Goal: Download file/media

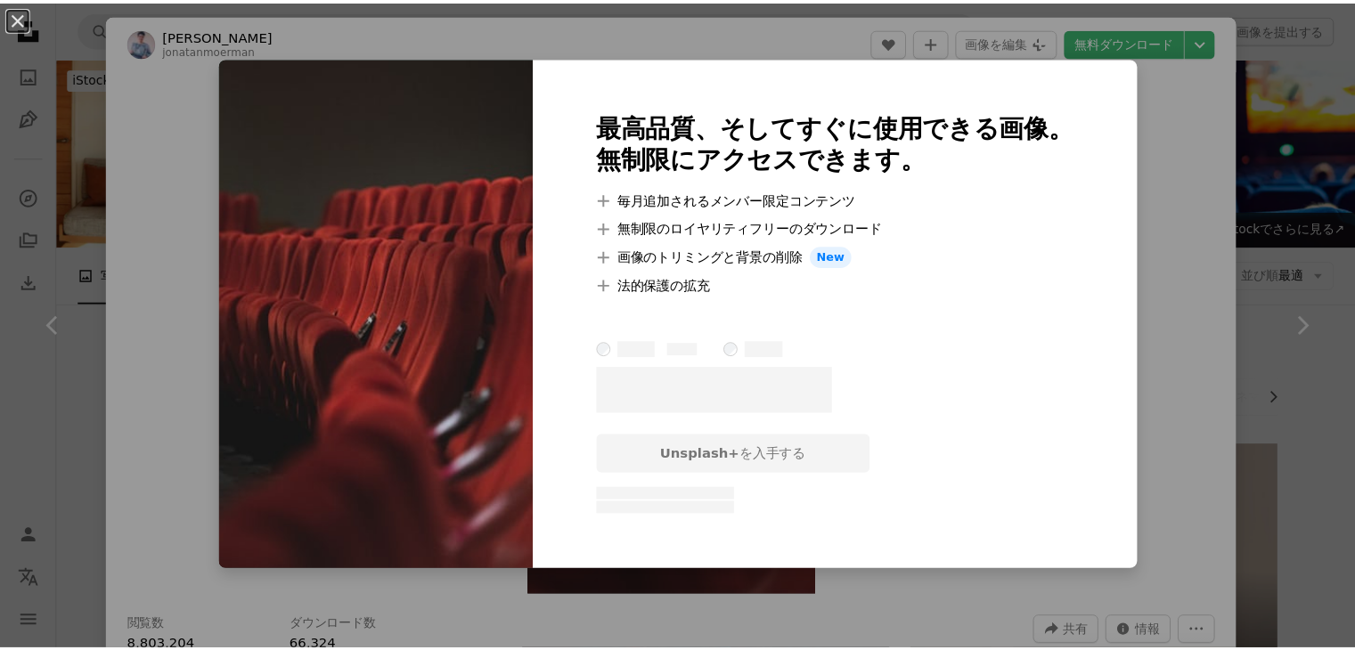
scroll to position [2316, 0]
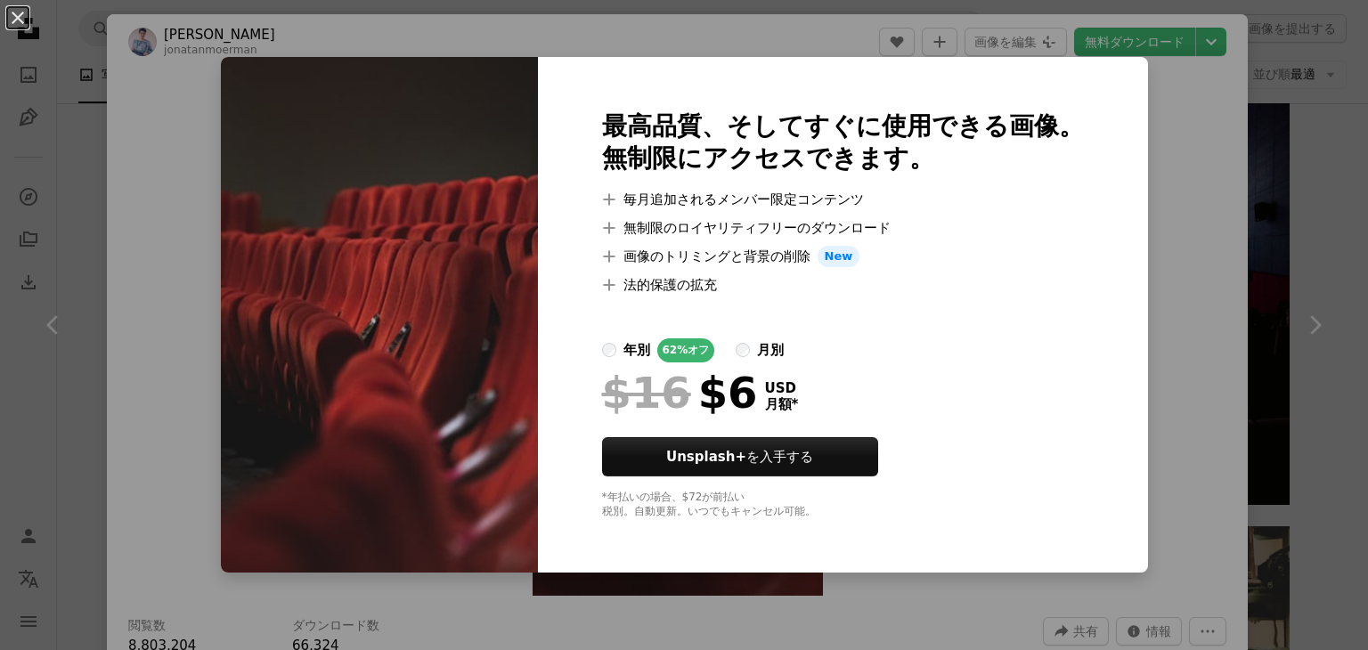
click at [1157, 338] on div "An X shape 最高品質、そしてすぐに使用できる画像。 無制限にアクセスできます。 A plus sign 毎月追加されるメンバー限定コンテンツ A p…" at bounding box center [684, 325] width 1368 height 650
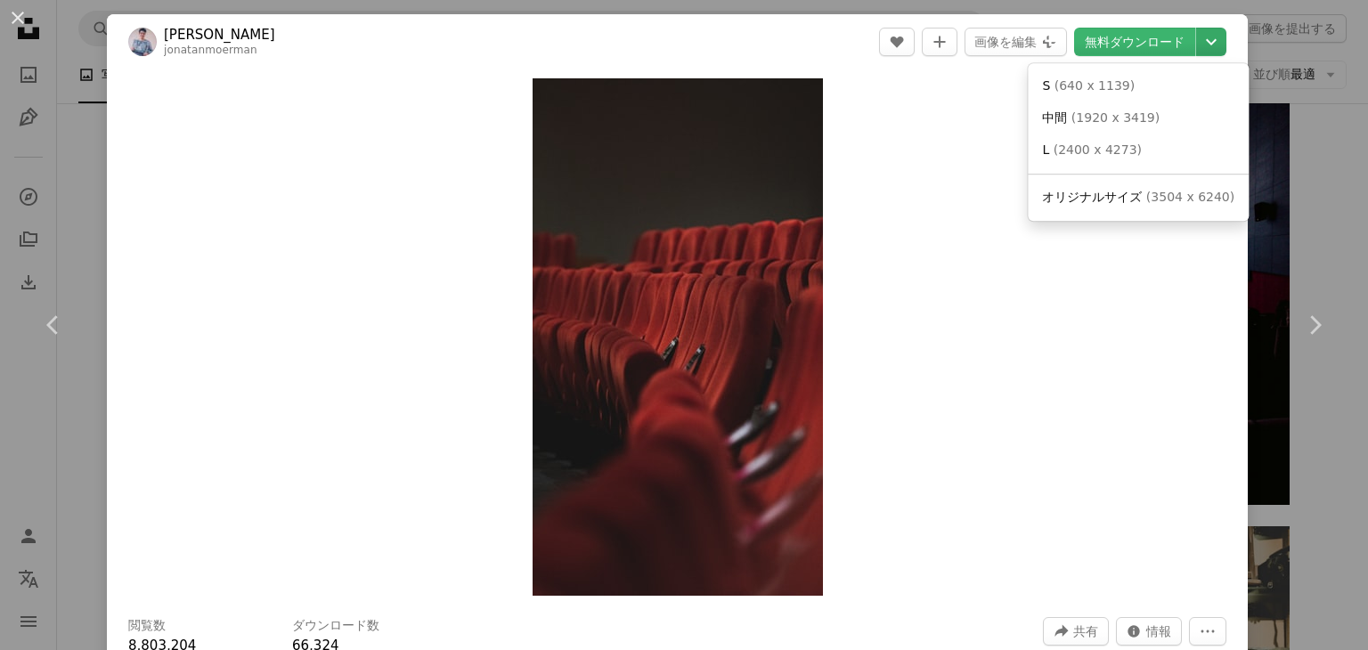
click at [1197, 39] on icon "Chevron down" at bounding box center [1211, 41] width 29 height 21
click at [1105, 86] on span "( 640 x 1139 )" at bounding box center [1095, 85] width 80 height 14
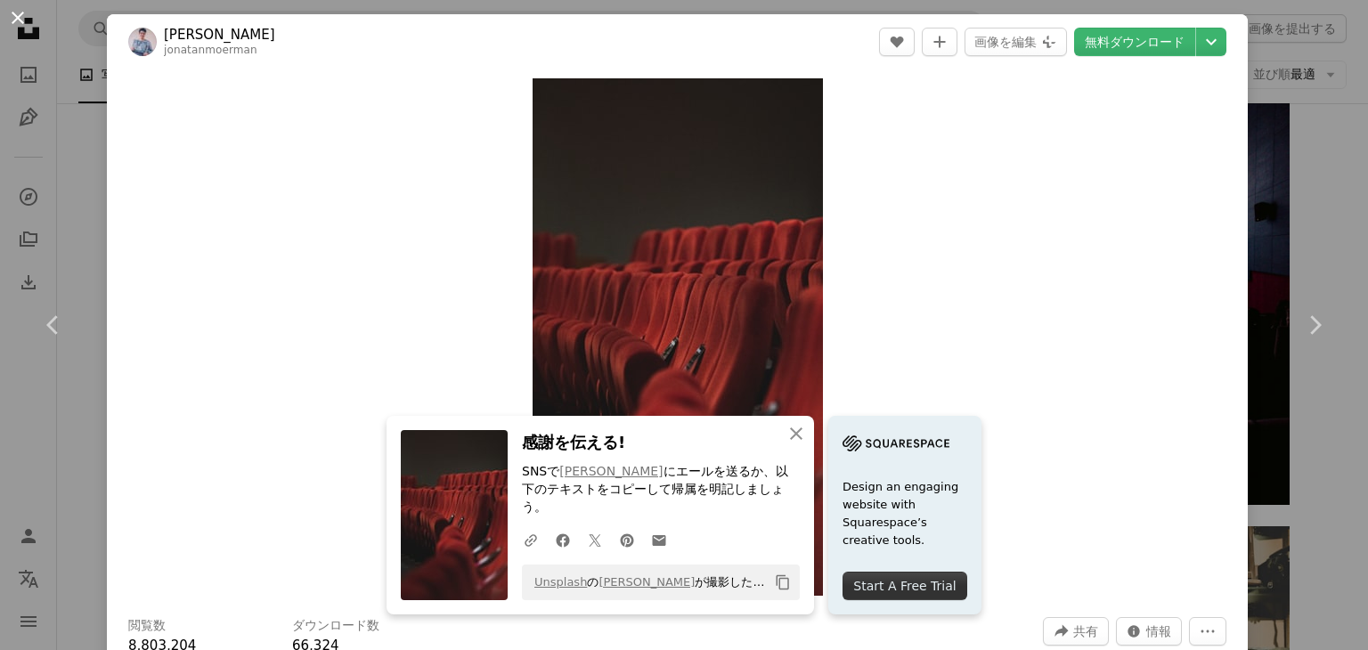
click at [11, 12] on button "An X shape" at bounding box center [17, 17] width 21 height 21
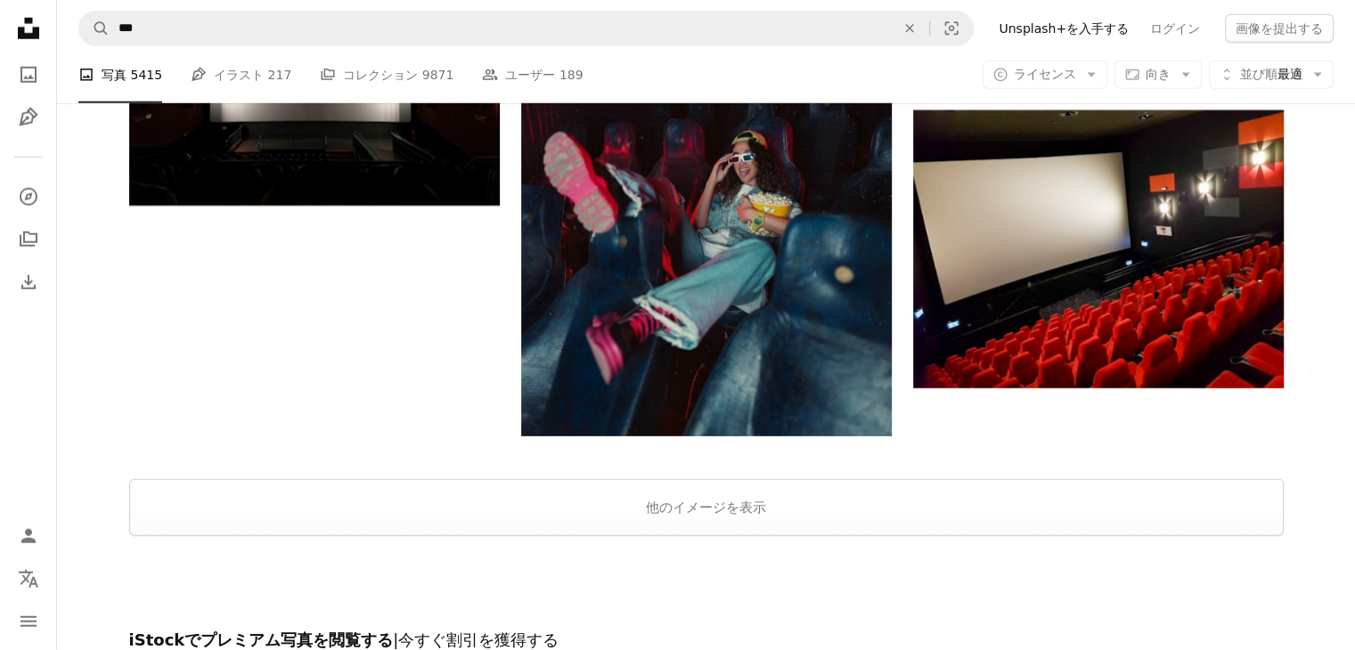
scroll to position [4925, 0]
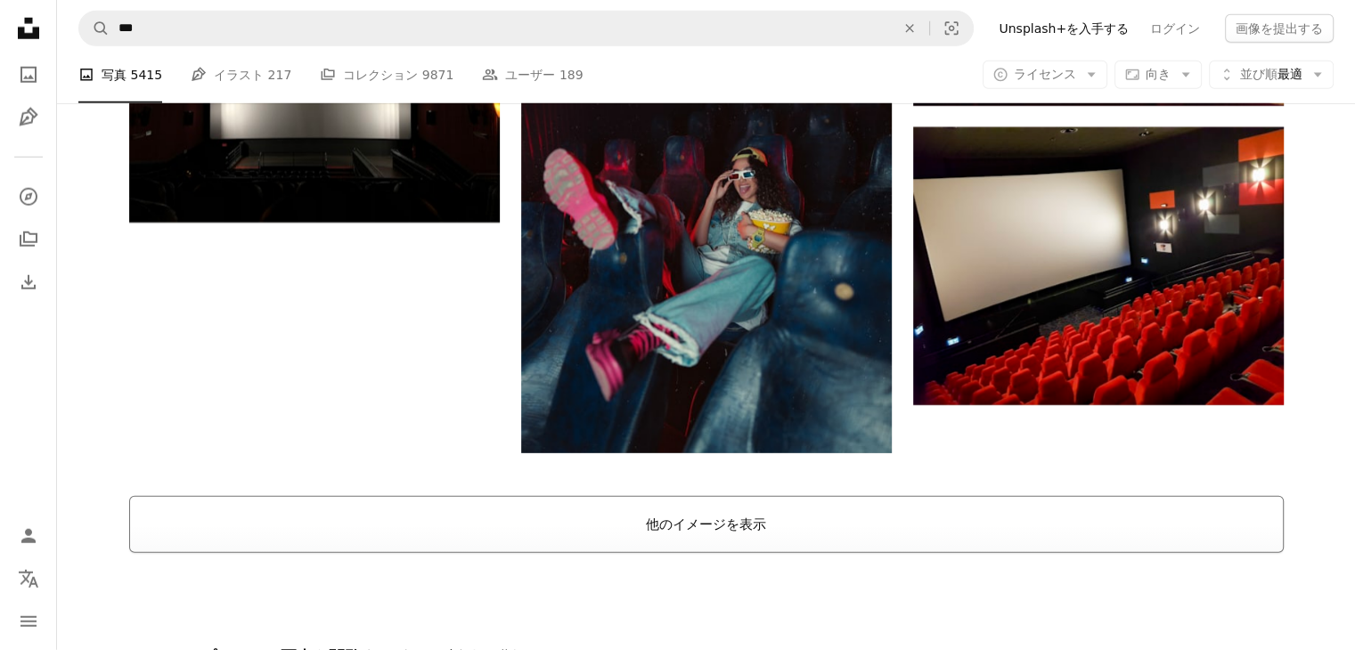
click at [728, 532] on button "他のイメージを表示" at bounding box center [706, 524] width 1154 height 57
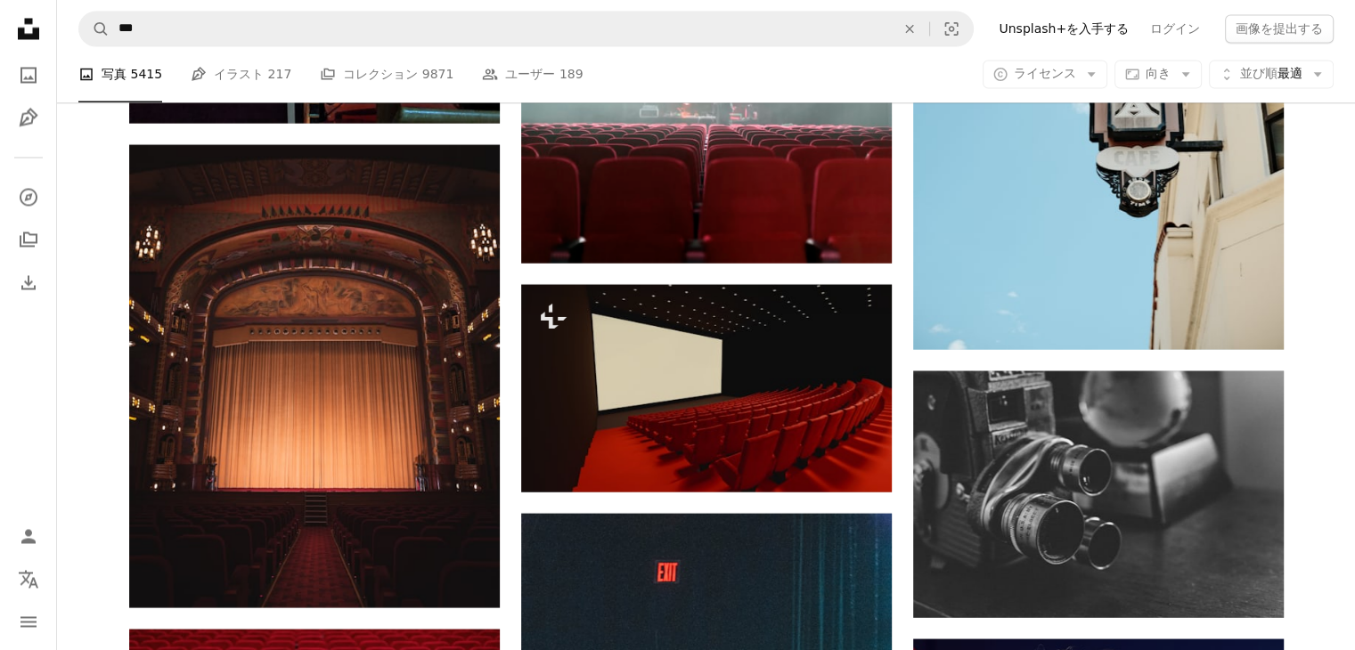
scroll to position [10003, 0]
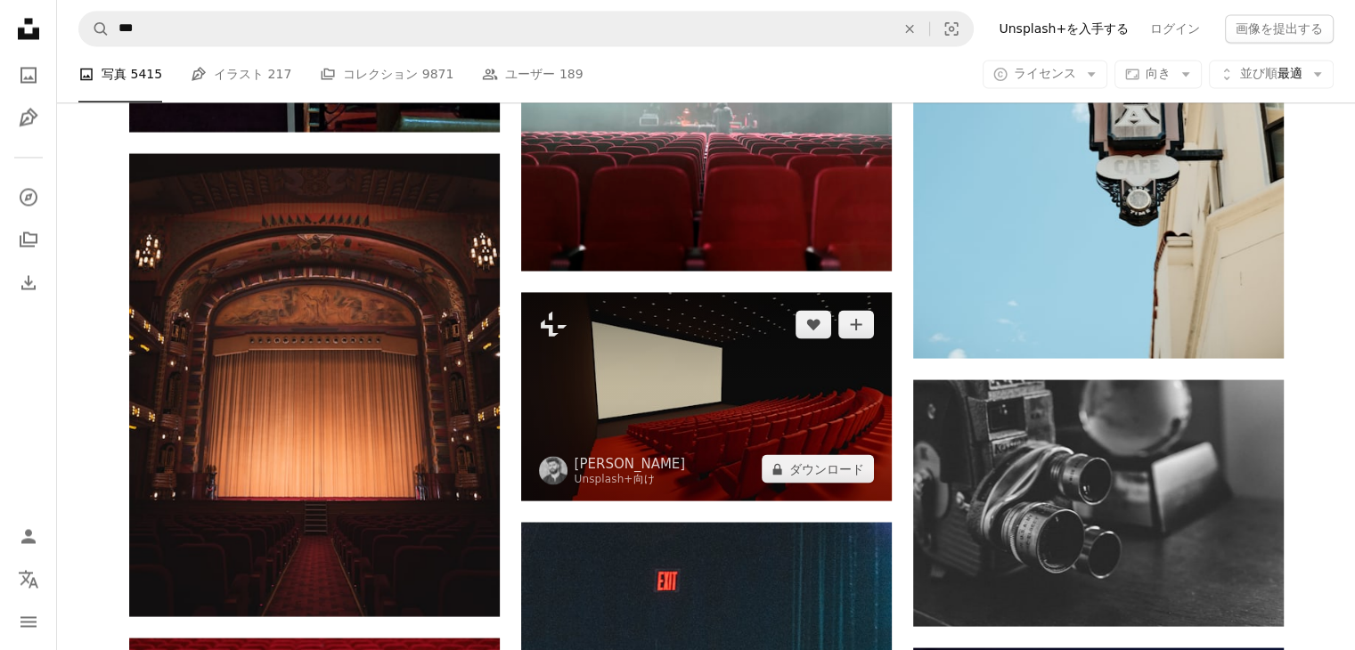
click at [714, 424] on img at bounding box center [706, 396] width 371 height 208
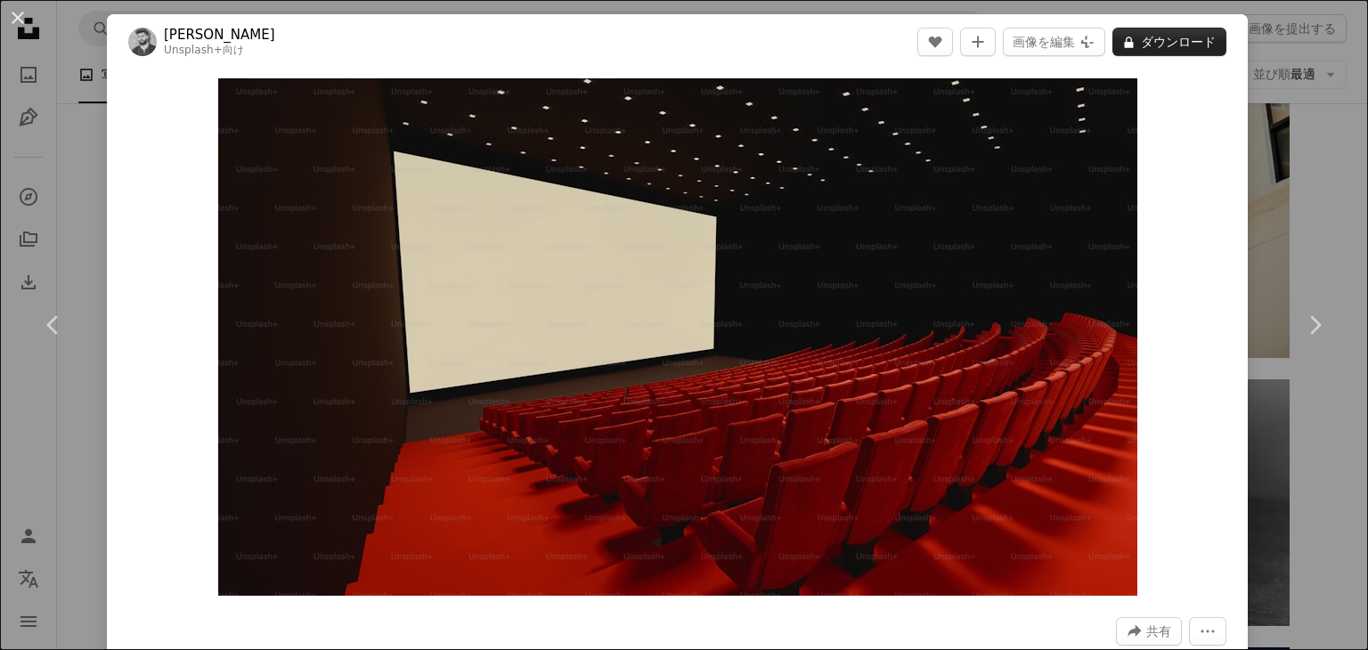
click at [1154, 40] on button "A lock ダウンロード" at bounding box center [1170, 42] width 114 height 29
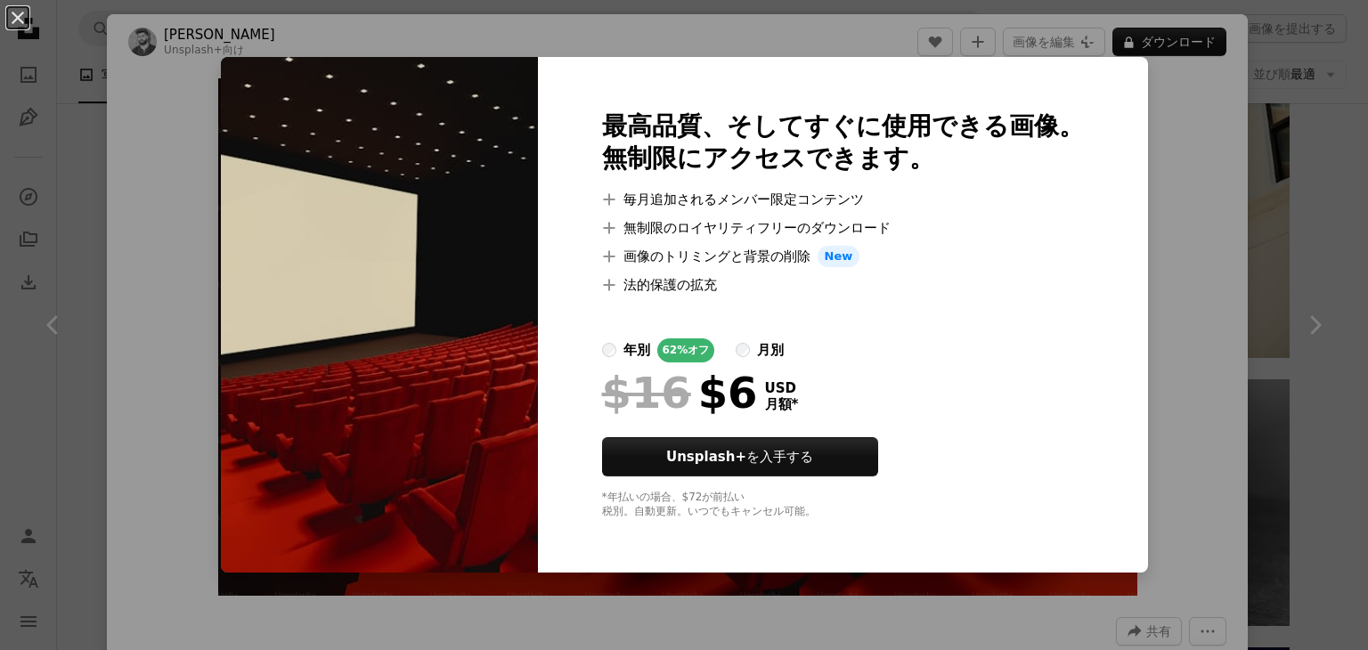
click at [1194, 339] on div "An X shape 最高品質、そしてすぐに使用できる画像。 無制限にアクセスできます。 A plus sign 毎月追加されるメンバー限定コンテンツ A p…" at bounding box center [684, 325] width 1368 height 650
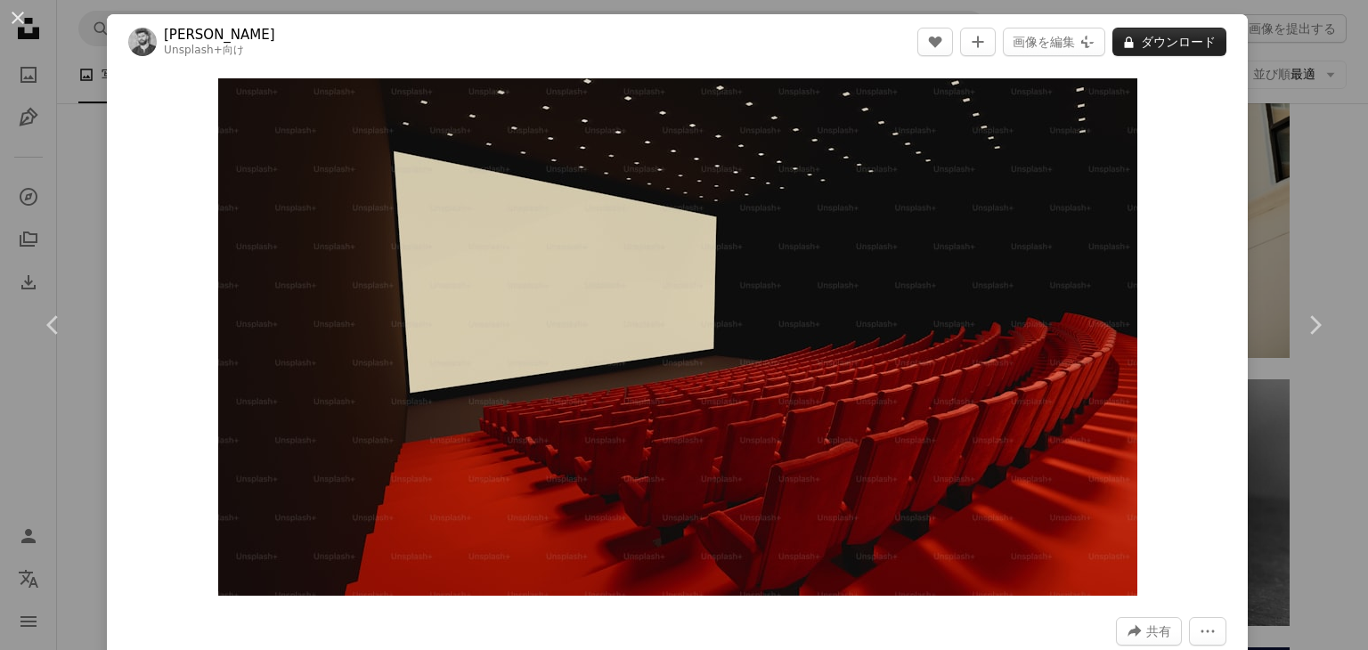
click at [1165, 42] on button "A lock ダウンロード" at bounding box center [1170, 42] width 114 height 29
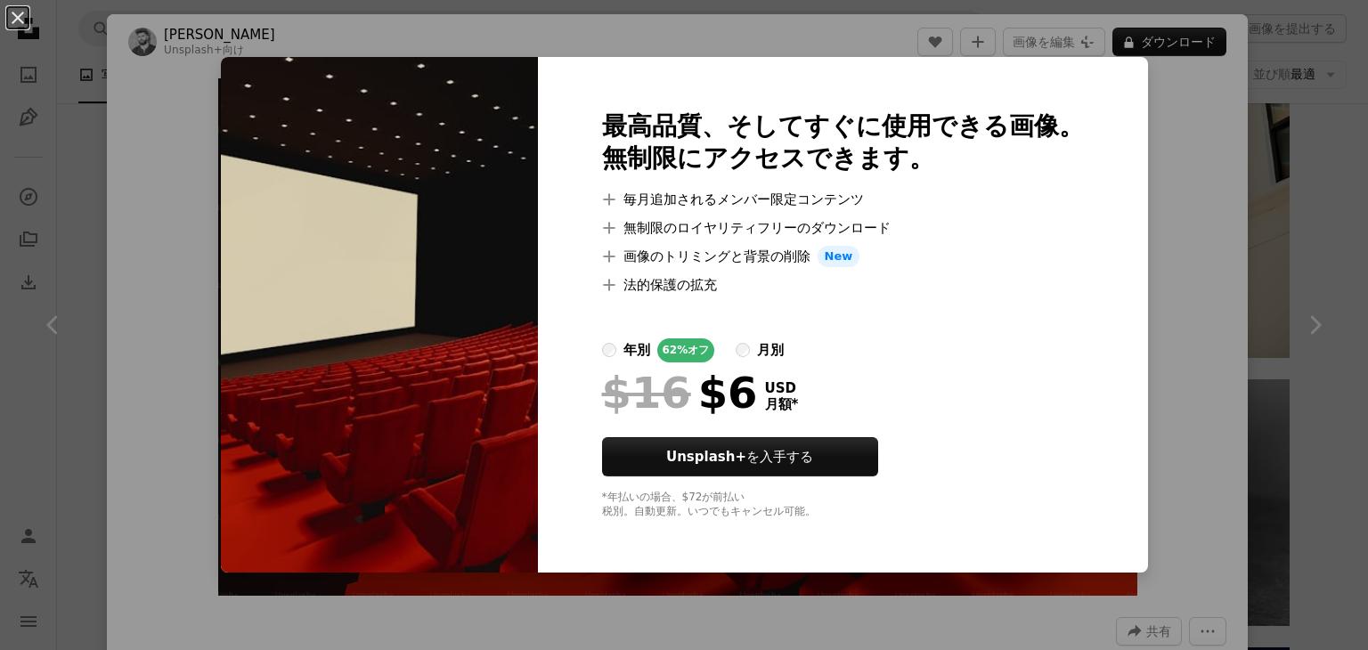
click at [1166, 375] on div "An X shape 最高品質、そしてすぐに使用できる画像。 無制限にアクセスできます。 A plus sign 毎月追加されるメンバー限定コンテンツ A p…" at bounding box center [684, 325] width 1368 height 650
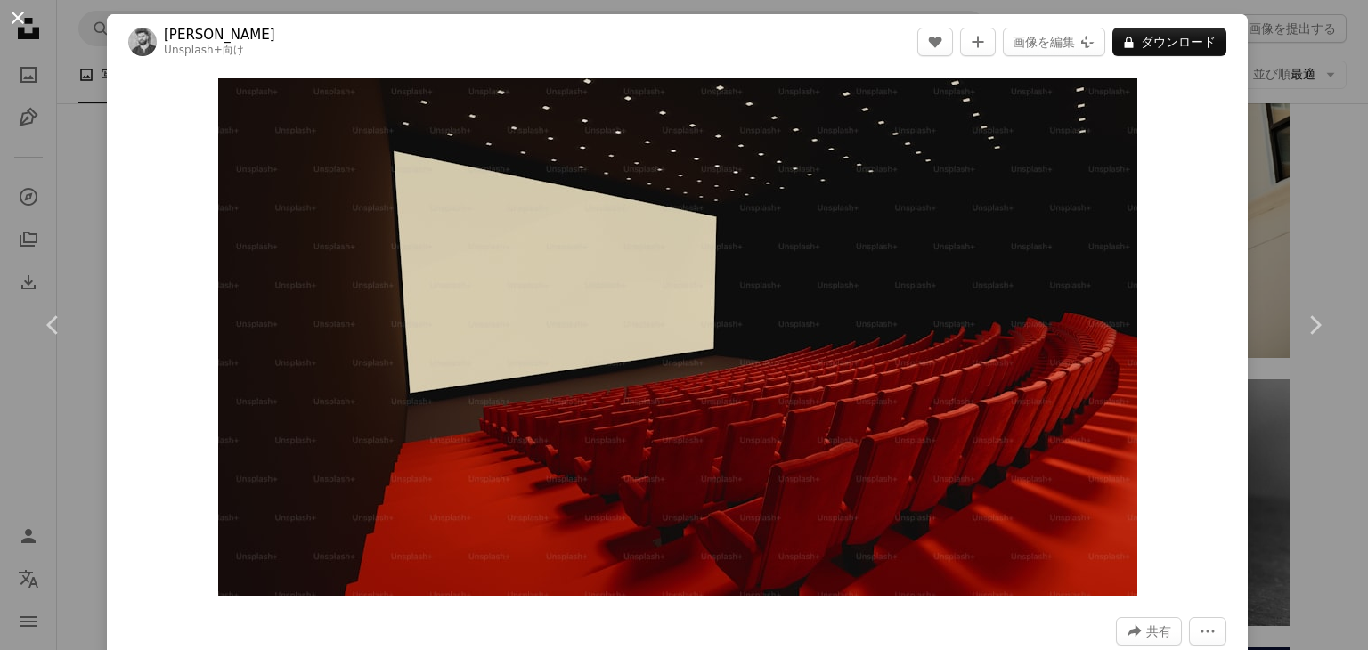
click at [20, 11] on button "An X shape" at bounding box center [17, 17] width 21 height 21
